Goal: Information Seeking & Learning: Learn about a topic

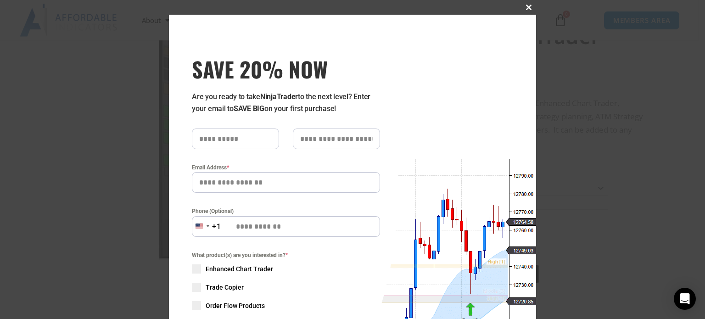
click at [526, 5] on span "SAVE 20% NOW popup" at bounding box center [528, 8] width 15 height 6
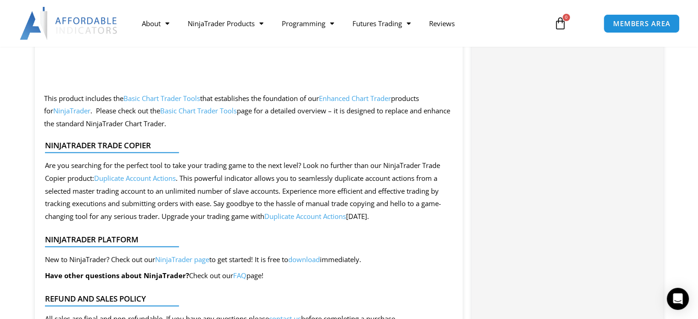
scroll to position [1698, 0]
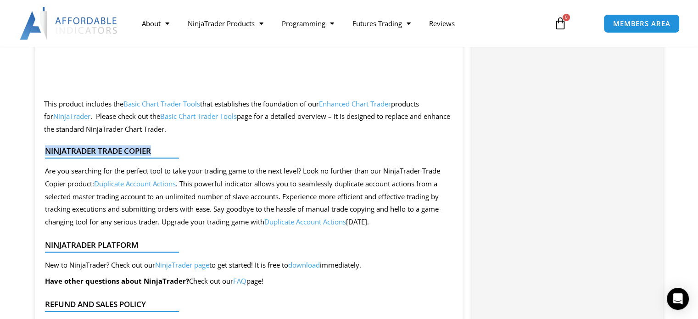
drag, startPoint x: 120, startPoint y: 162, endPoint x: 52, endPoint y: 162, distance: 67.9
click at [52, 162] on div "NinjaTrader Trade Copier Are you searching for the perfect tool to take your tr…" at bounding box center [245, 187] width 410 height 92
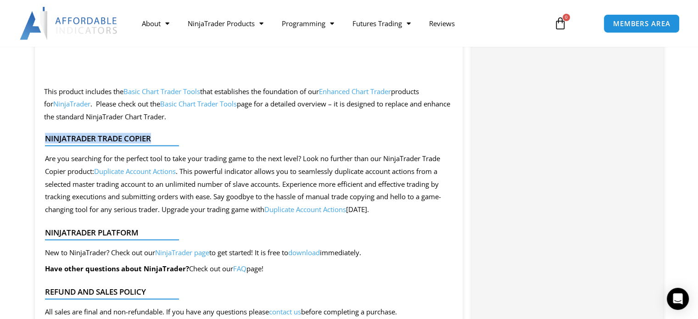
scroll to position [1652, 0]
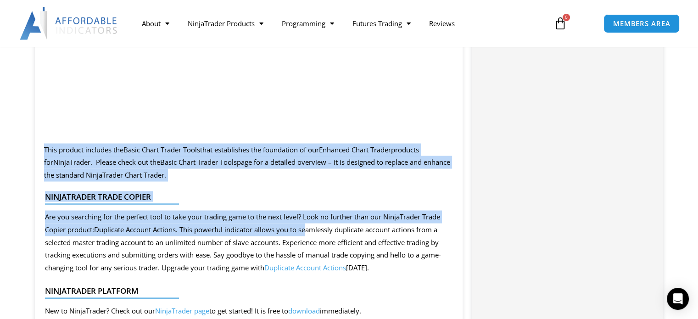
drag, startPoint x: 44, startPoint y: 148, endPoint x: 327, endPoint y: 234, distance: 295.8
click at [145, 228] on link "Duplicate Account Actions" at bounding box center [135, 228] width 82 height 9
click at [156, 211] on div "Are you searching for the perfect tool to take your trading game to the next le…" at bounding box center [245, 242] width 401 height 64
click at [156, 230] on link "Duplicate Account Actions" at bounding box center [135, 228] width 82 height 9
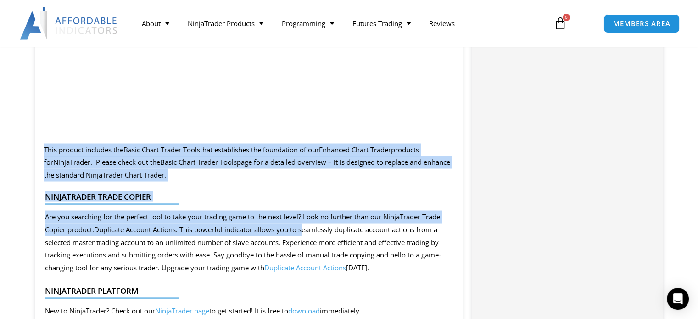
click at [106, 229] on div "Are you searching for the perfect tool to take your trading game to the next le…" at bounding box center [245, 242] width 401 height 64
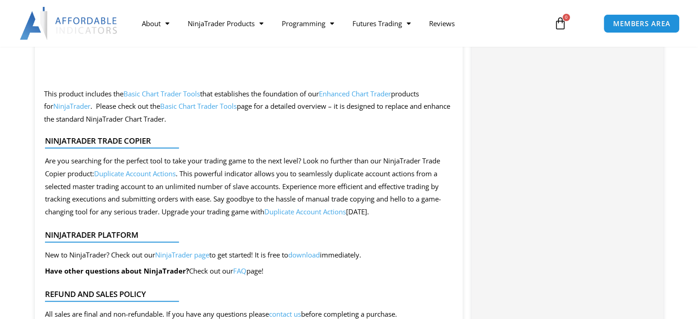
scroll to position [1711, 0]
